Goal: Information Seeking & Learning: Learn about a topic

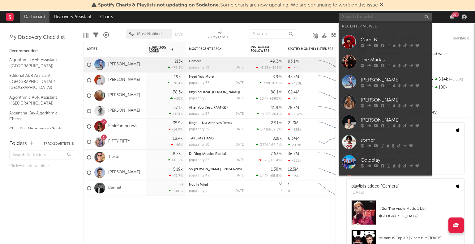
click at [400, 15] on input "text" at bounding box center [385, 17] width 93 height 8
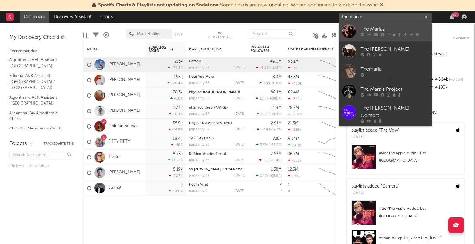
type input "the marías"
click at [392, 27] on div "The Marías" at bounding box center [394, 29] width 68 height 7
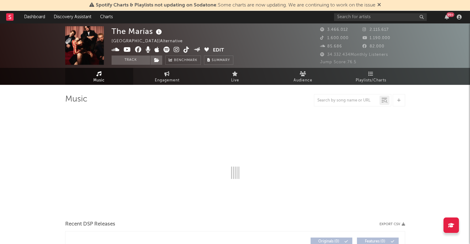
select select "6m"
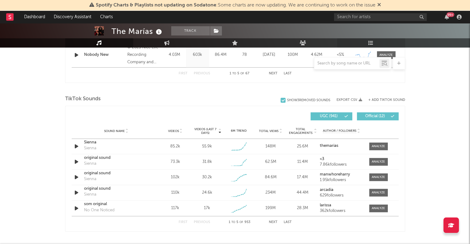
scroll to position [433, 0]
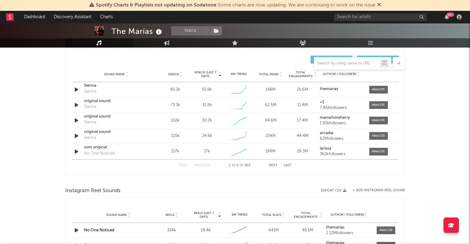
drag, startPoint x: 379, startPoint y: 90, endPoint x: 424, endPoint y: 92, distance: 44.5
click at [378, 89] on div at bounding box center [378, 89] width 13 height 5
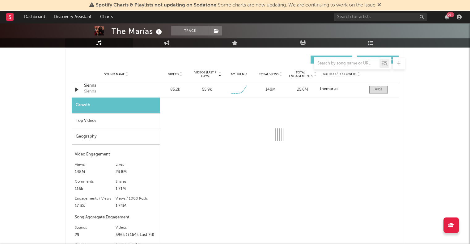
click at [87, 120] on div "Top Videos" at bounding box center [116, 121] width 88 height 16
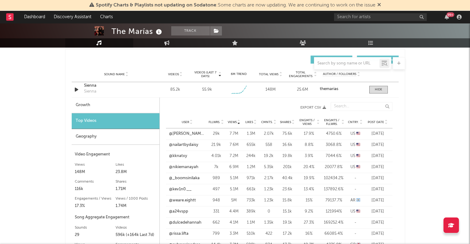
click at [353, 125] on div "User Fllwrs. Views Likes Cmnts. Shares Engmts / Views Engmts / Fllwrs. Cntry. P…" at bounding box center [279, 122] width 226 height 12
click at [355, 122] on span "Cntry." at bounding box center [353, 122] width 11 height 4
click at [185, 145] on link "@weare.eightt" at bounding box center [182, 145] width 27 height 6
click at [185, 154] on link "@synt.rxqq" at bounding box center [179, 156] width 21 height 6
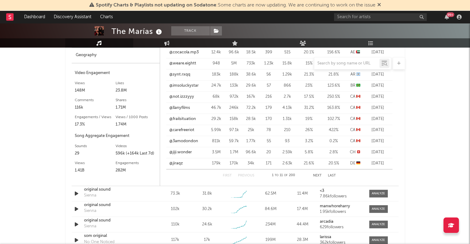
scroll to position [531, 0]
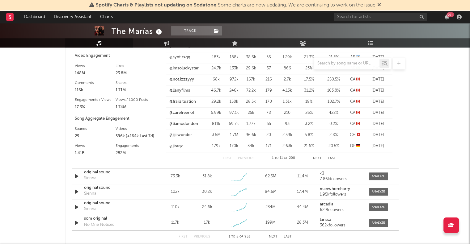
click at [314, 158] on button "Next" at bounding box center [317, 158] width 9 height 3
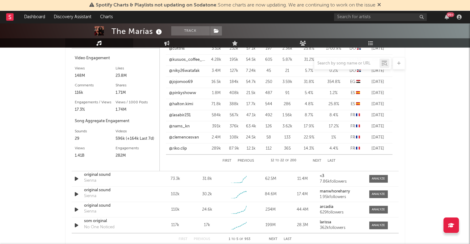
scroll to position [593, 0]
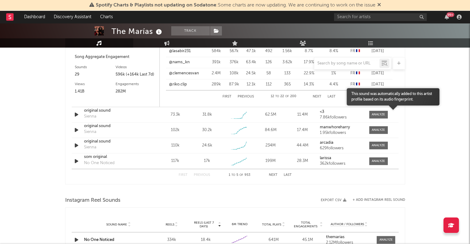
click at [384, 113] on body "Spotify Charts & Playlists not updating on Sodatone : Some charts are now updat…" at bounding box center [235, 21] width 470 height 1183
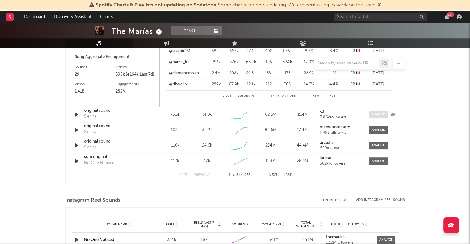
click at [382, 115] on div at bounding box center [378, 114] width 13 height 5
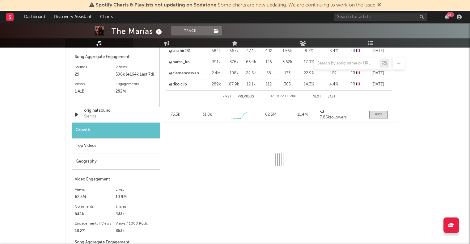
click at [96, 144] on div "Top Videos" at bounding box center [116, 146] width 88 height 16
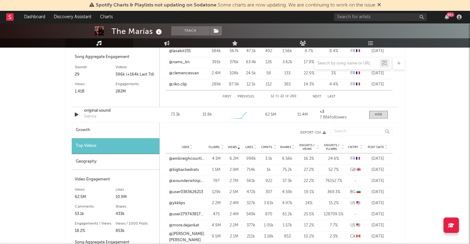
click at [350, 146] on span "Cntry." at bounding box center [353, 148] width 11 height 4
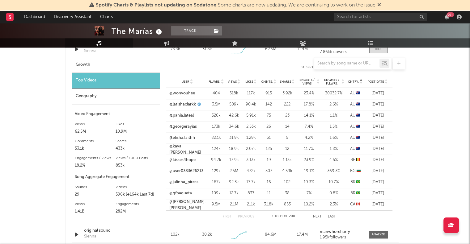
scroll to position [729, 0]
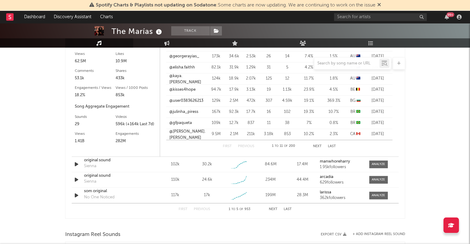
click at [317, 147] on button "Next" at bounding box center [317, 146] width 9 height 3
click at [181, 99] on link "@frvnncisk" at bounding box center [179, 101] width 20 height 6
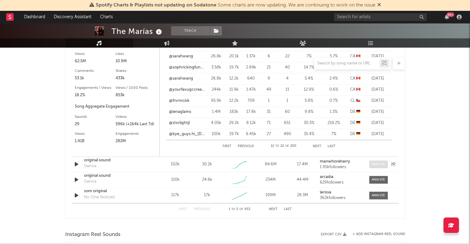
click at [374, 164] on div at bounding box center [378, 164] width 13 height 5
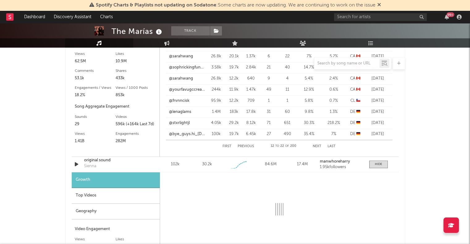
click at [87, 211] on div "Geography" at bounding box center [116, 212] width 88 height 16
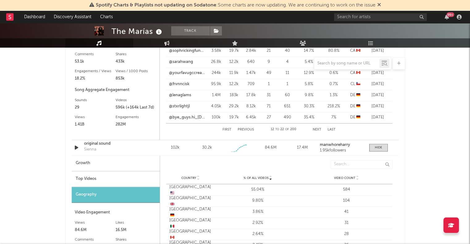
scroll to position [754, 0]
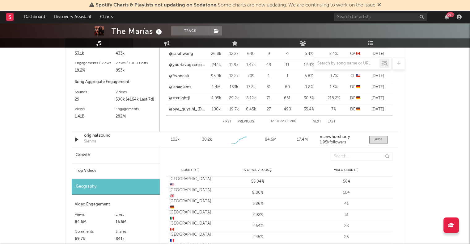
click at [108, 174] on div "Top Videos" at bounding box center [116, 171] width 88 height 16
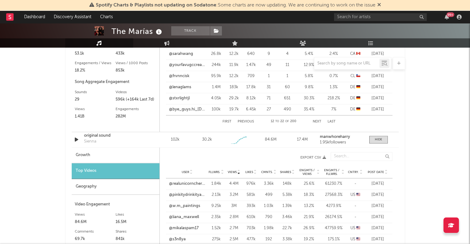
click at [353, 174] on div "Cntry." at bounding box center [355, 172] width 15 height 5
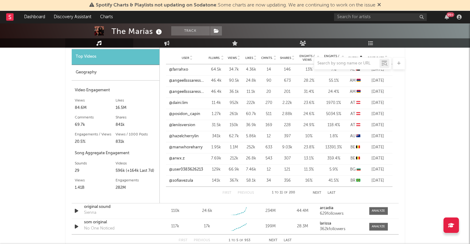
scroll to position [865, 0]
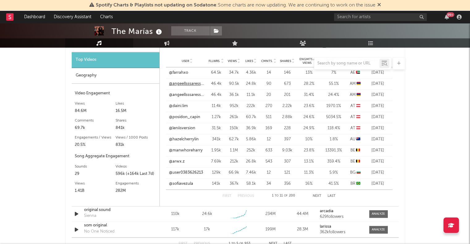
click at [192, 85] on link "@angeellsssaresskinny" at bounding box center [187, 84] width 36 height 6
click at [194, 95] on link "@angeellsssaresskinny" at bounding box center [187, 95] width 36 height 6
click at [319, 196] on button "Next" at bounding box center [317, 196] width 9 height 3
click at [173, 140] on link "@ffloreh" at bounding box center [176, 140] width 15 height 6
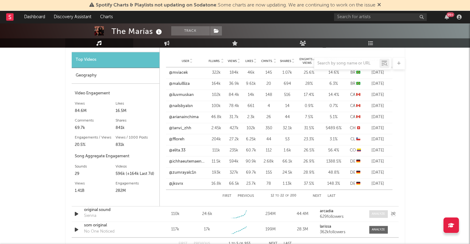
click at [382, 213] on div at bounding box center [378, 214] width 13 height 5
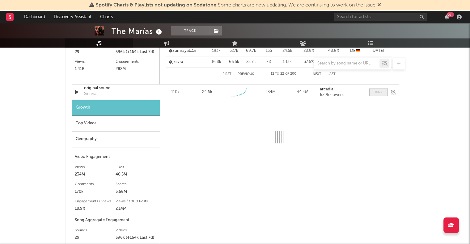
scroll to position [989, 0]
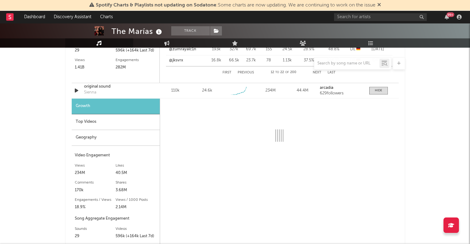
click at [96, 119] on div "Top Videos" at bounding box center [116, 122] width 88 height 16
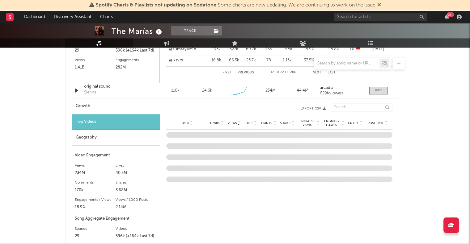
click at [352, 122] on span "Cntry." at bounding box center [353, 123] width 11 height 4
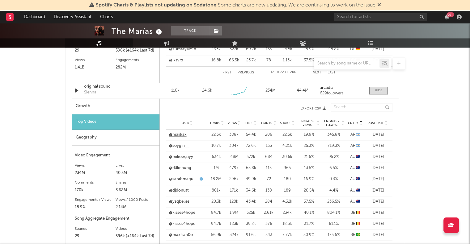
click at [179, 136] on link "@maiikax" at bounding box center [178, 135] width 18 height 6
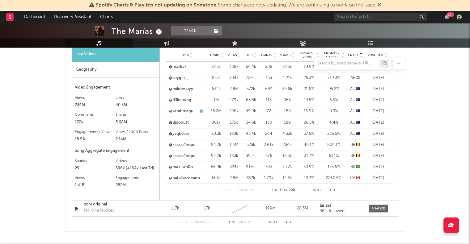
scroll to position [1112, 0]
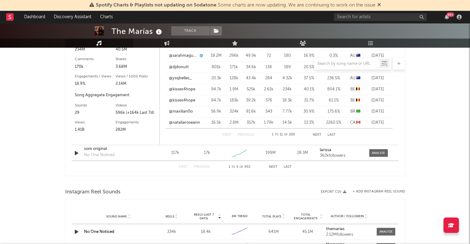
click at [318, 136] on div "First Previous 1 to 11 of 200 Next Last" at bounding box center [278, 135] width 113 height 12
click at [317, 136] on div "First Previous 1 to 11 of 200 Next Last" at bounding box center [278, 135] width 113 height 12
click at [316, 136] on button "Next" at bounding box center [317, 134] width 9 height 3
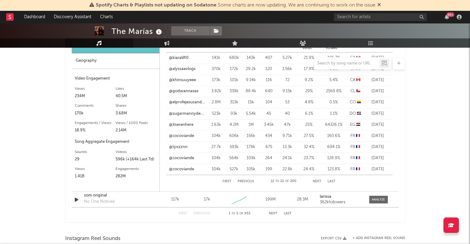
scroll to position [1051, 0]
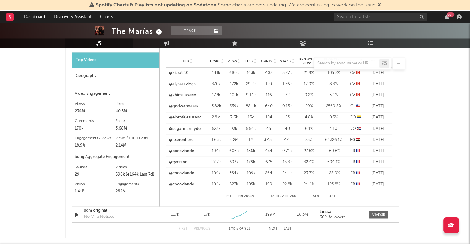
click at [179, 105] on link "@godwannasex" at bounding box center [184, 107] width 30 height 6
